Goal: Use online tool/utility: Utilize a website feature to perform a specific function

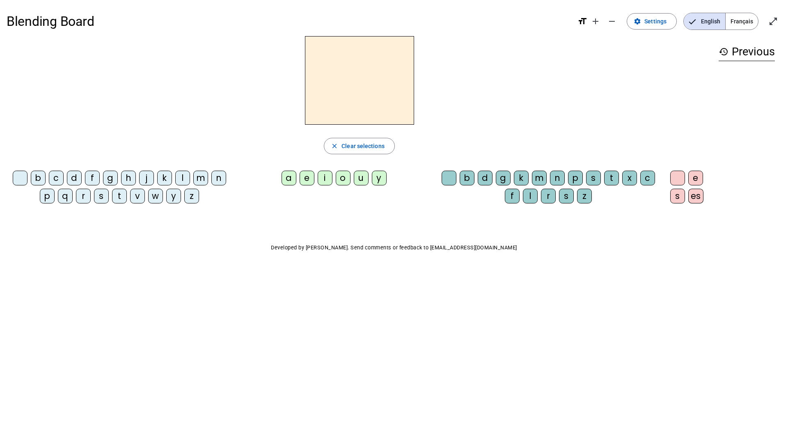
click at [201, 175] on div "m" at bounding box center [200, 178] width 15 height 15
click at [290, 179] on div "a" at bounding box center [288, 178] width 15 height 15
click at [186, 180] on div "l" at bounding box center [182, 178] width 15 height 15
click at [307, 178] on div "e" at bounding box center [306, 178] width 15 height 15
click at [75, 178] on div "d" at bounding box center [74, 178] width 15 height 15
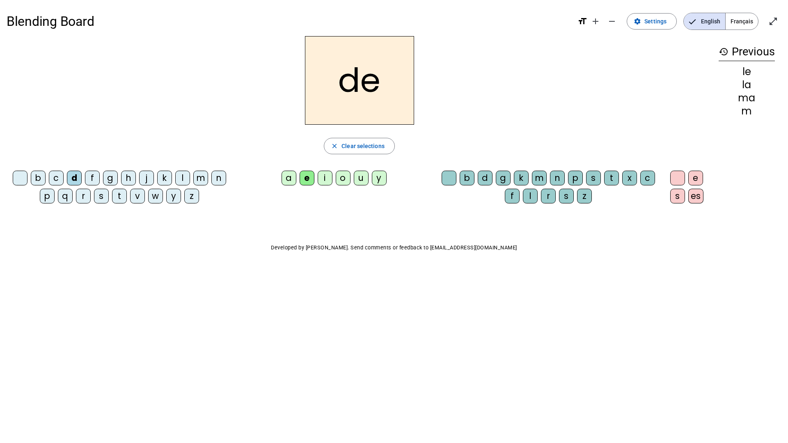
click at [361, 183] on div "u" at bounding box center [361, 178] width 15 height 15
click at [117, 195] on div "t" at bounding box center [119, 196] width 15 height 15
click at [286, 181] on div "a" at bounding box center [288, 178] width 15 height 15
click at [308, 181] on div "e" at bounding box center [306, 178] width 15 height 15
click at [200, 178] on div "m" at bounding box center [200, 178] width 15 height 15
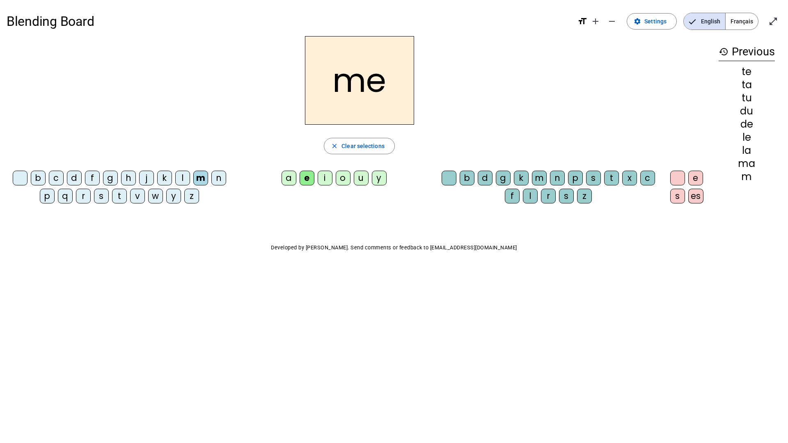
click at [195, 83] on div "me" at bounding box center [359, 80] width 705 height 89
